Goal: Information Seeking & Learning: Learn about a topic

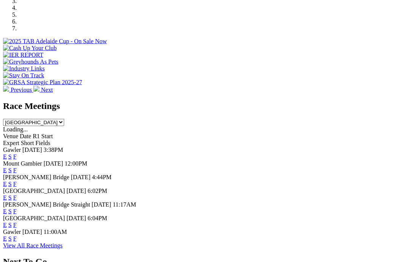
scroll to position [256, 0]
click at [17, 221] on link "F" at bounding box center [14, 224] width 3 height 6
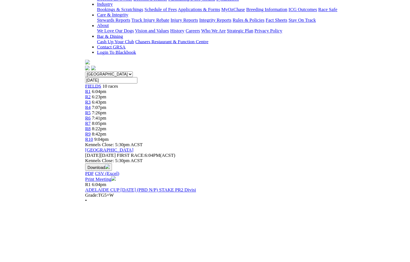
scroll to position [133, 0]
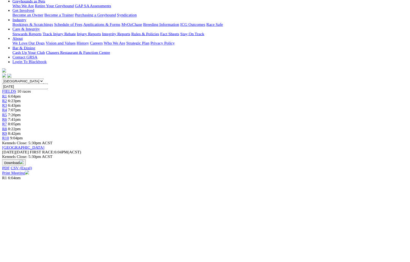
click at [128, 262] on link "ADELAIDE CUP [DATE] (PBD N/P) STAKE PR2 Divisi" at bounding box center [74, 267] width 142 height 6
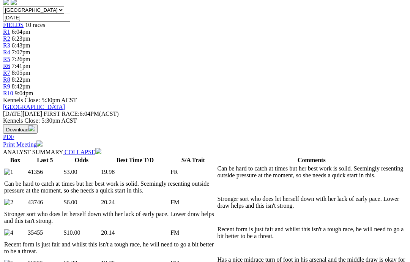
scroll to position [232, 0]
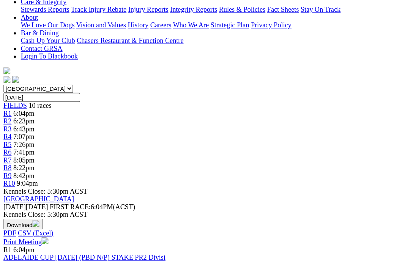
scroll to position [163, 53]
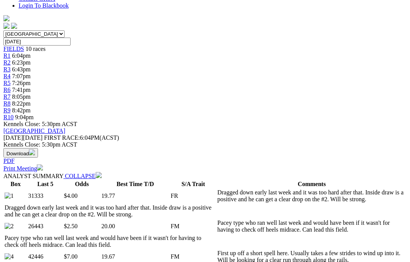
scroll to position [216, 0]
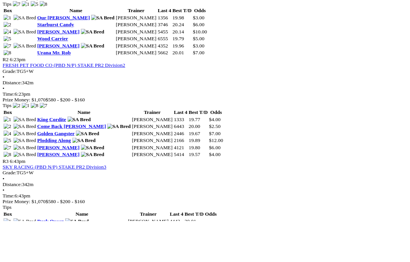
scroll to position [439, 0]
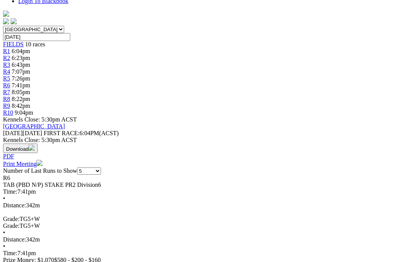
scroll to position [178, 0]
